Goal: Information Seeking & Learning: Find specific fact

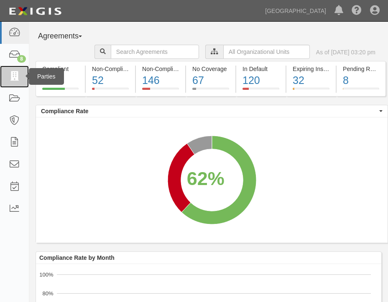
click at [13, 73] on icon at bounding box center [14, 77] width 12 height 10
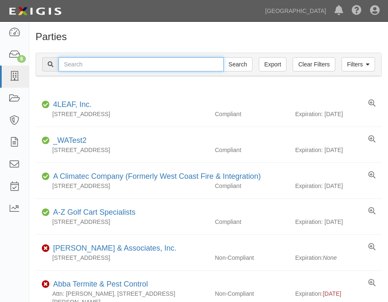
click at [92, 64] on input "text" at bounding box center [140, 64] width 165 height 14
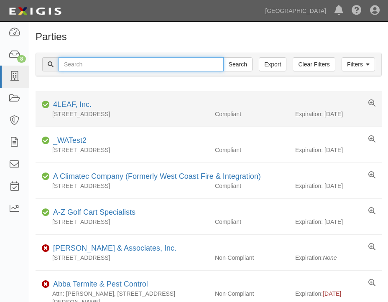
type input "daniel garcia"
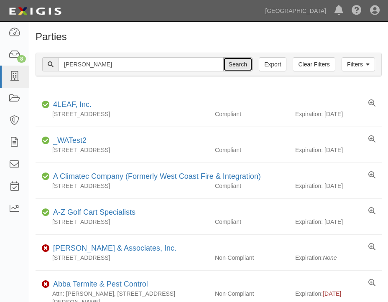
click at [232, 67] on input "Search" at bounding box center [237, 64] width 29 height 14
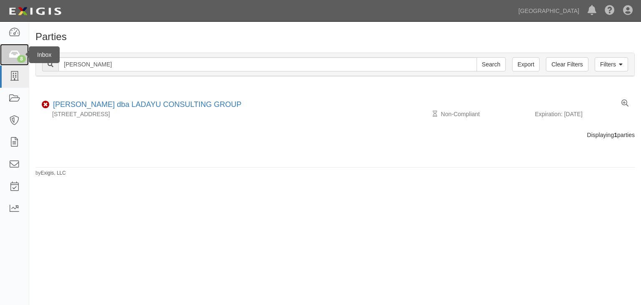
click at [13, 54] on icon at bounding box center [14, 55] width 12 height 10
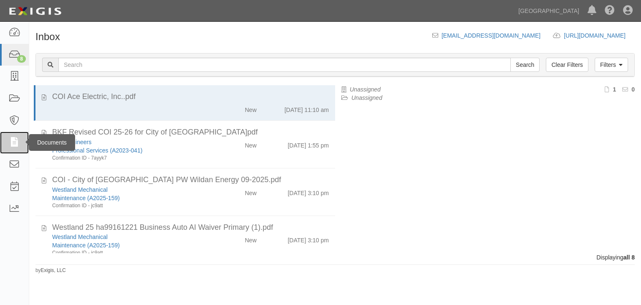
click at [15, 139] on icon at bounding box center [14, 143] width 12 height 10
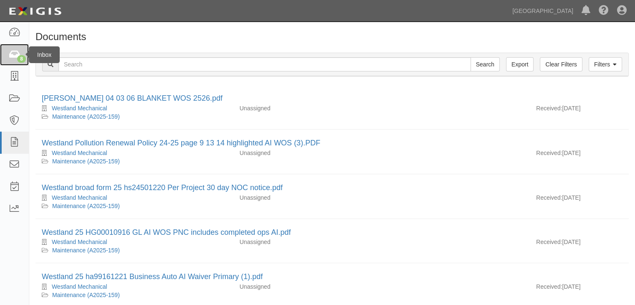
click at [15, 54] on icon at bounding box center [14, 55] width 12 height 10
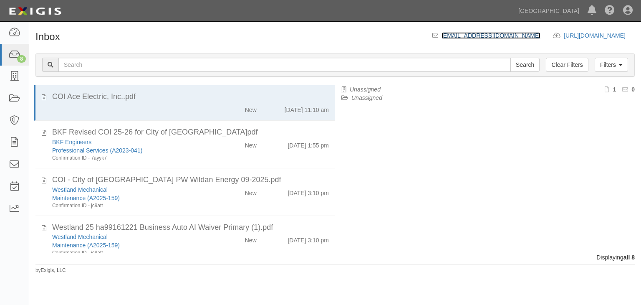
click at [442, 33] on link "[EMAIL_ADDRESS][DOMAIN_NAME]" at bounding box center [491, 35] width 99 height 7
click at [564, 33] on link "[URL][DOMAIN_NAME] copy to clipboard" at bounding box center [599, 35] width 71 height 7
